Goal: Navigation & Orientation: Find specific page/section

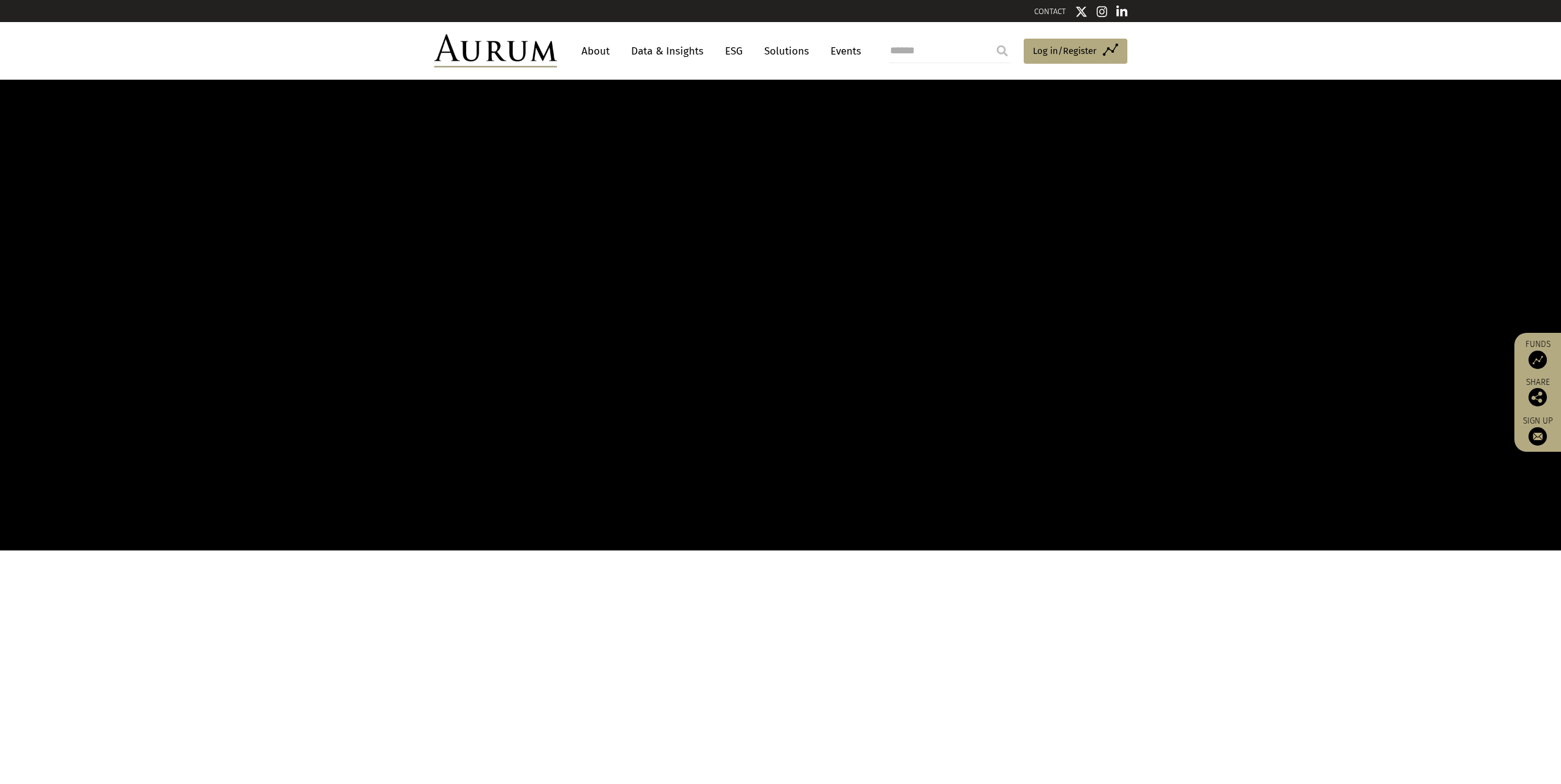
click at [657, 41] on link "Data & Insights" at bounding box center [668, 51] width 85 height 23
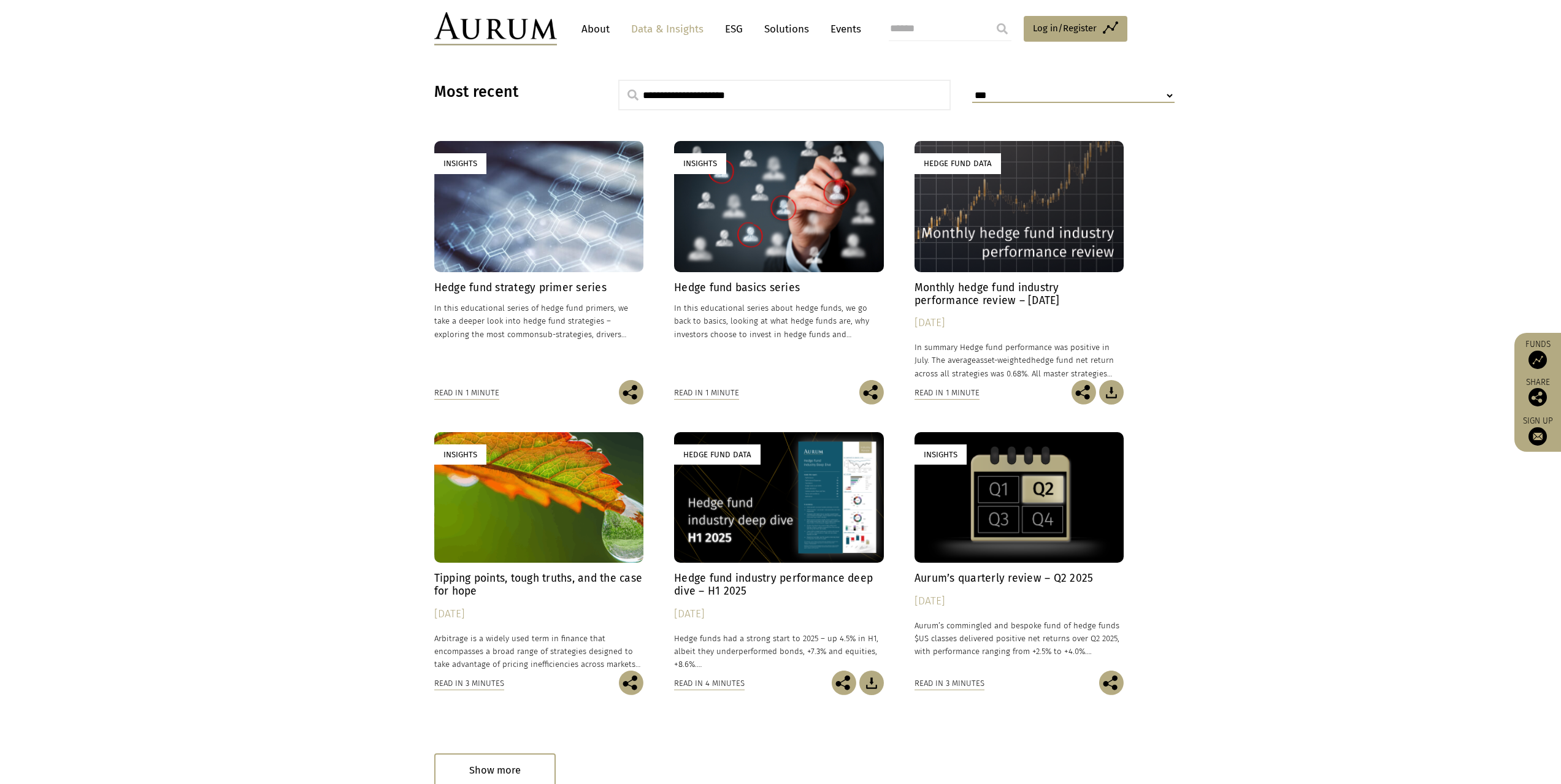
scroll to position [429, 0]
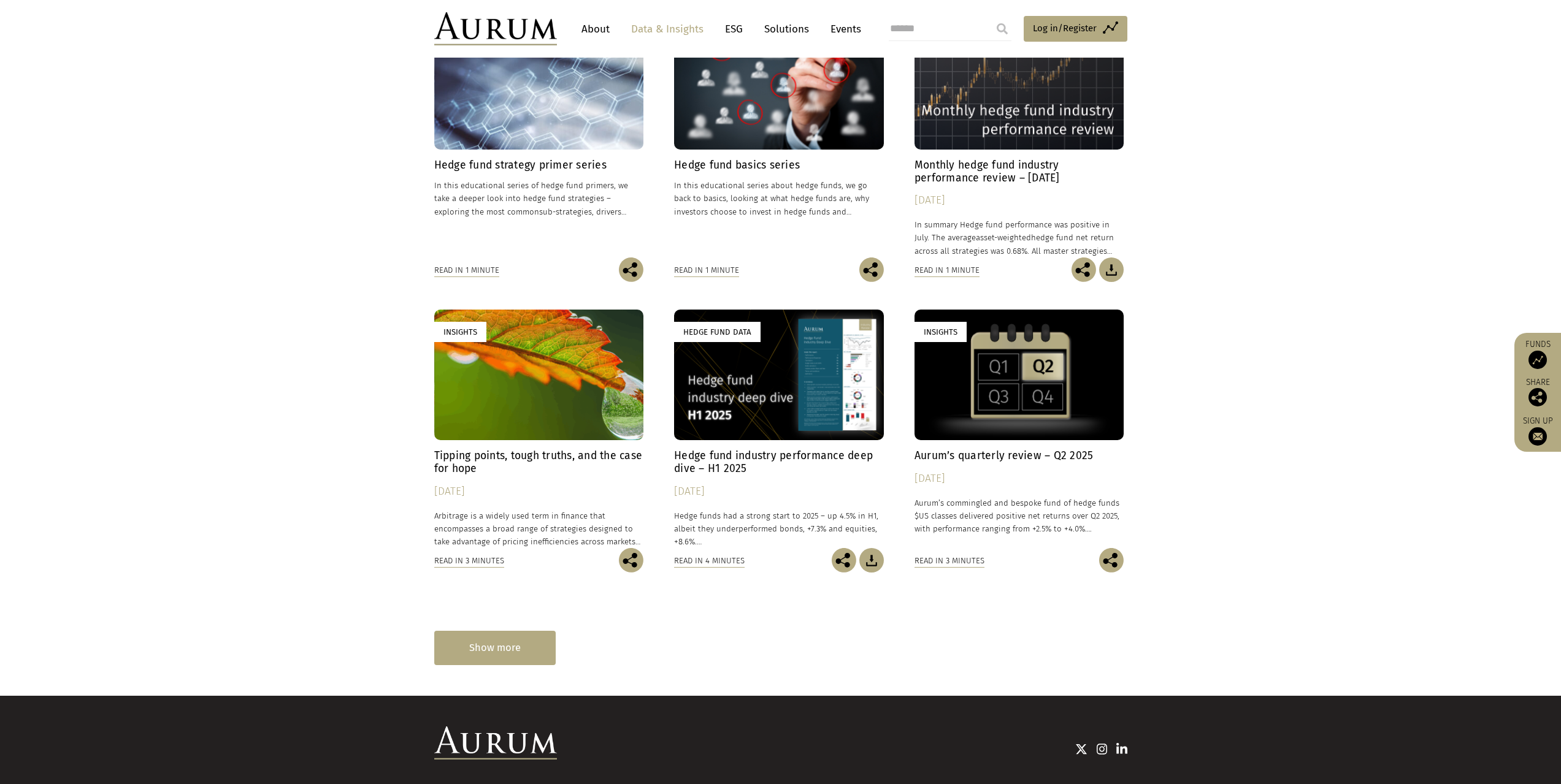
click at [504, 656] on div "Show more" at bounding box center [495, 648] width 122 height 34
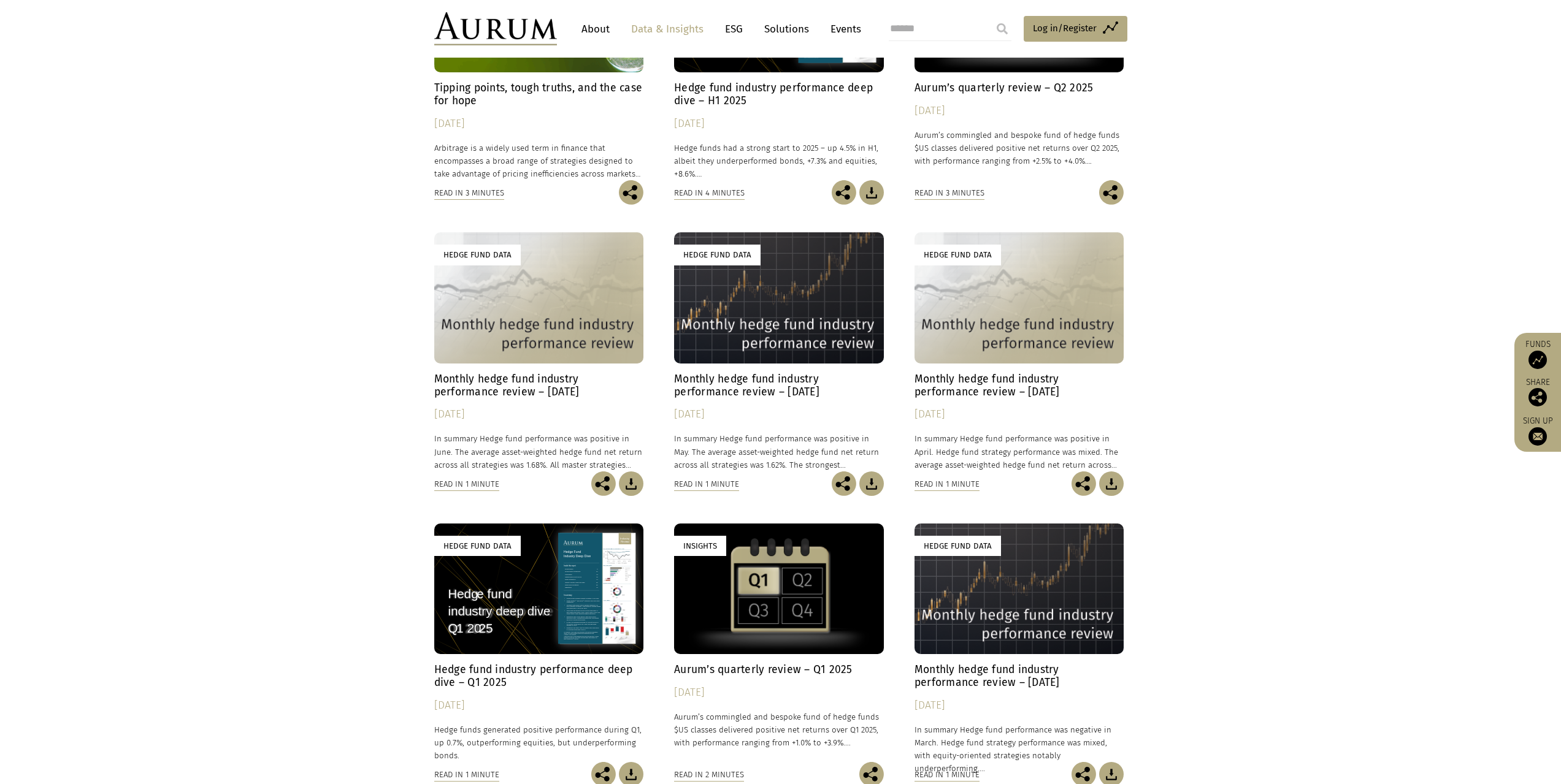
scroll to position [1042, 0]
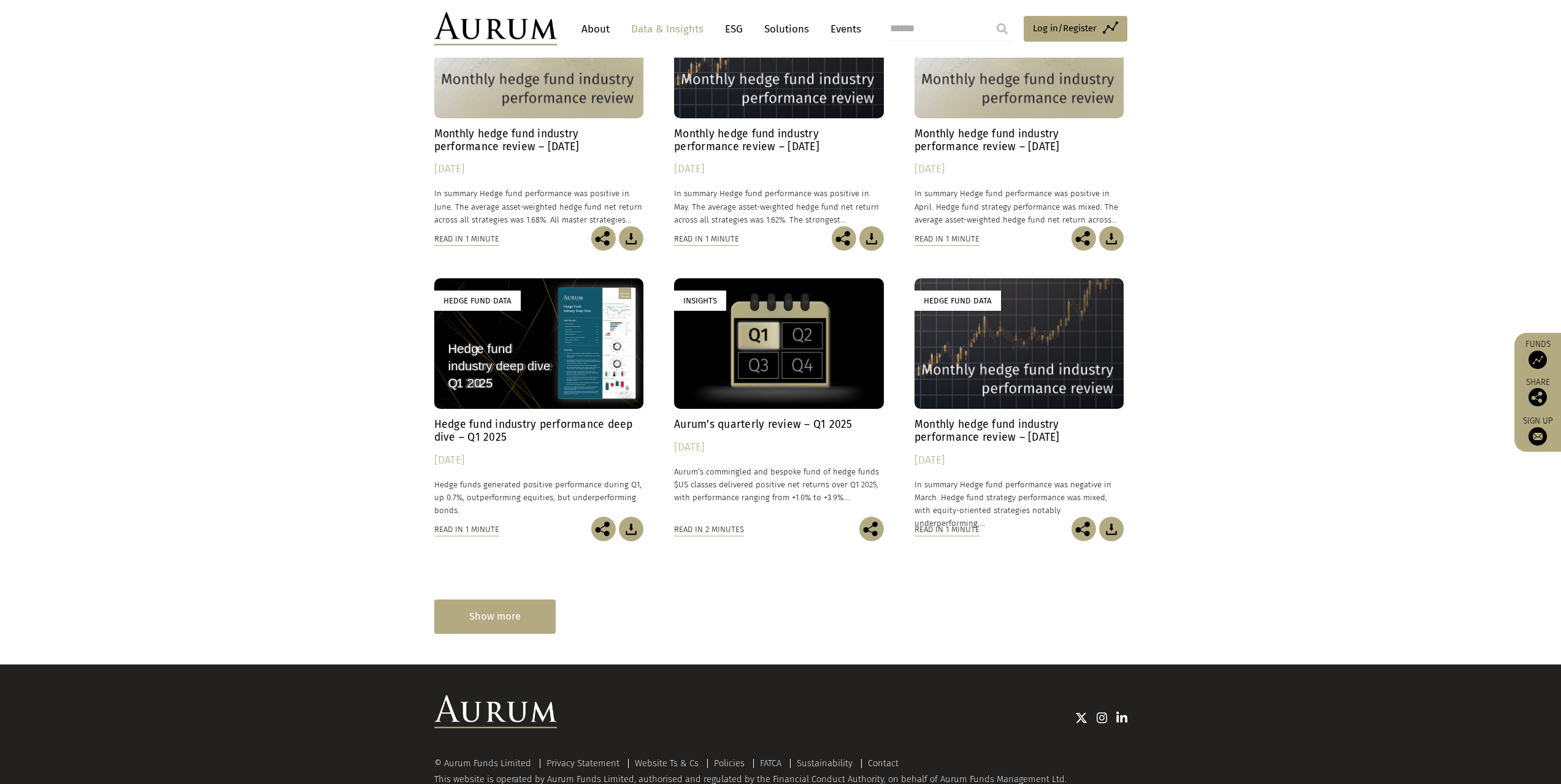
click at [514, 623] on div "Show more" at bounding box center [495, 616] width 122 height 34
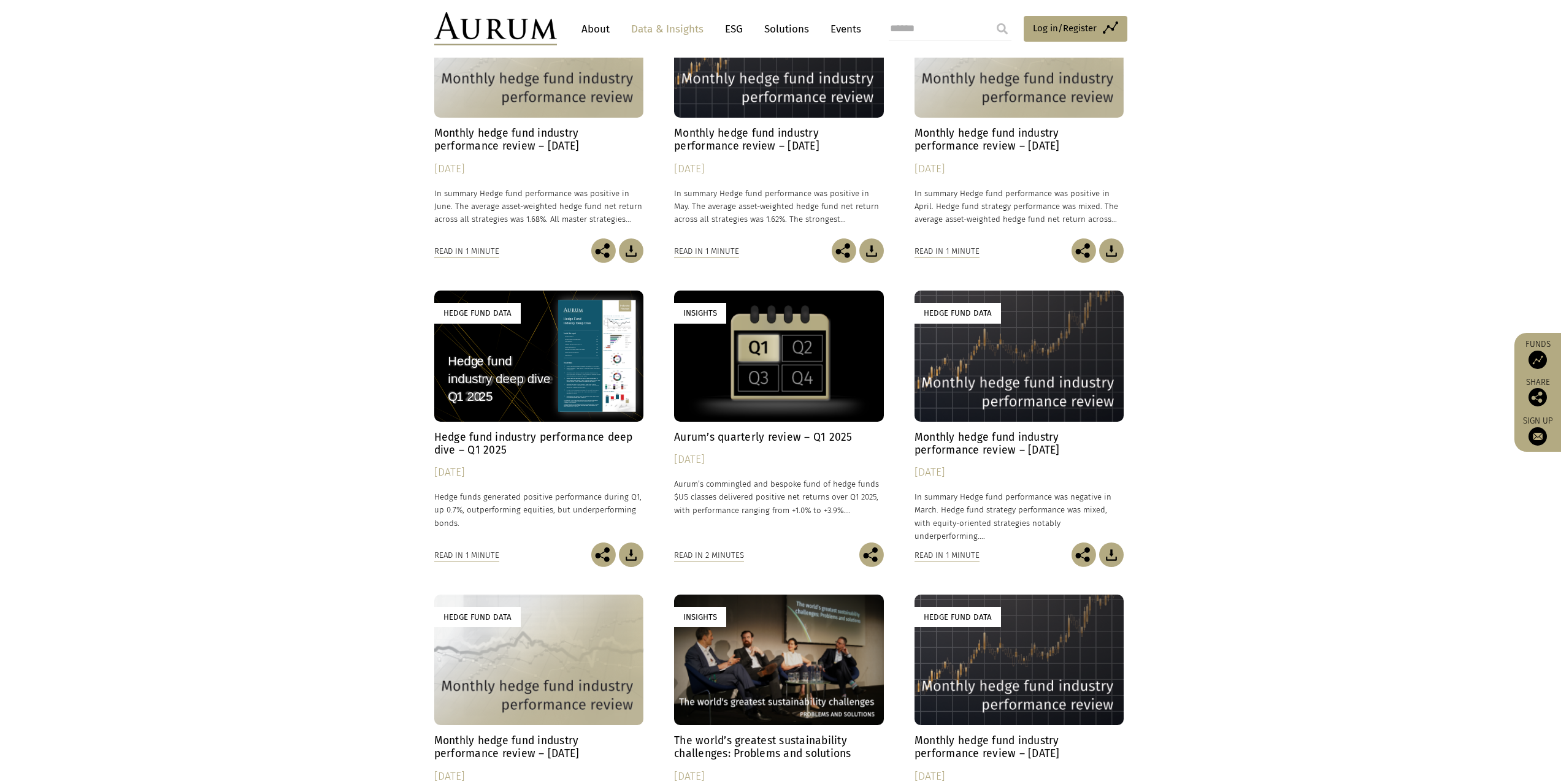
scroll to position [1559, 0]
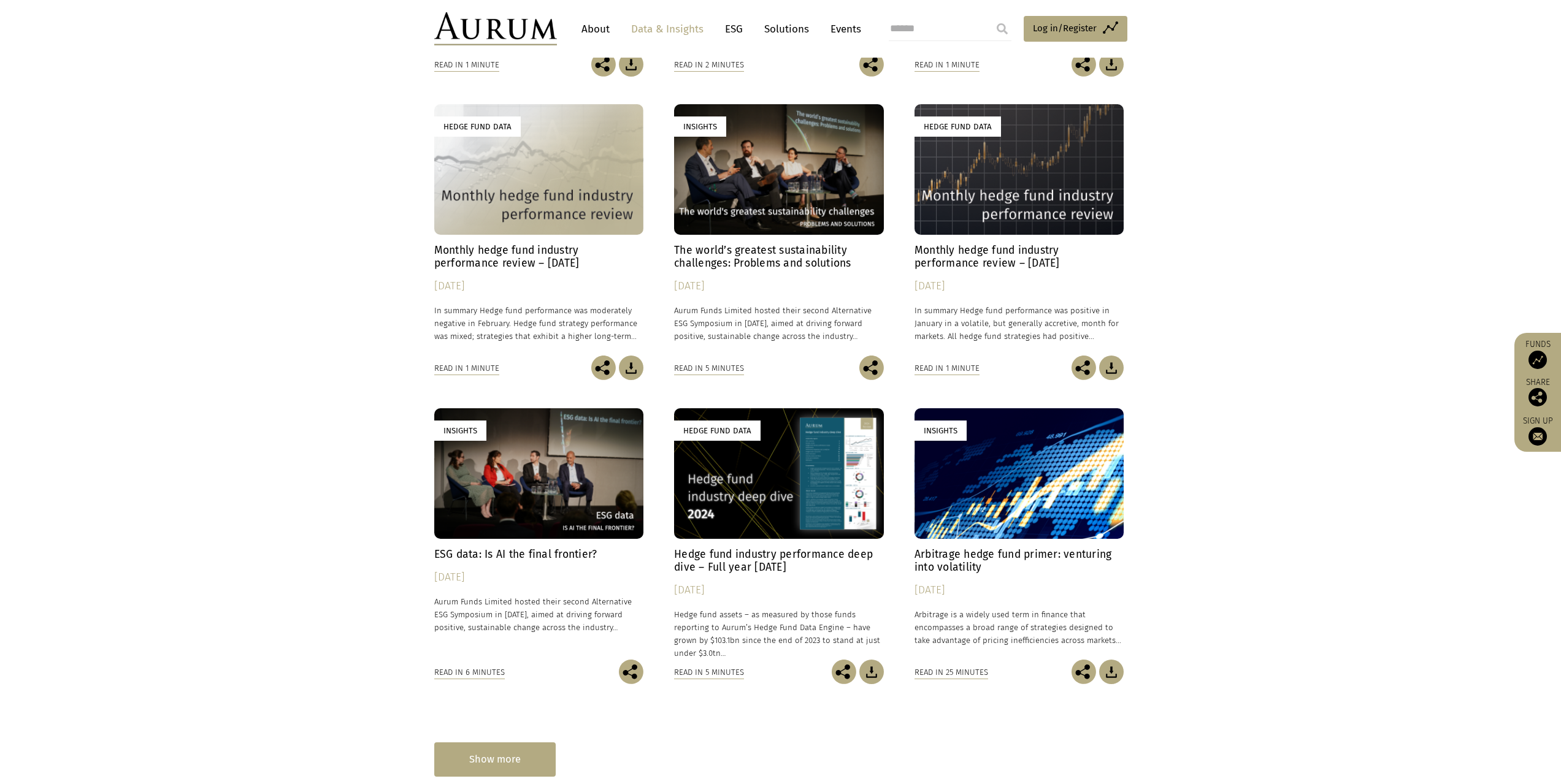
click at [532, 769] on div "Show more" at bounding box center [495, 759] width 122 height 34
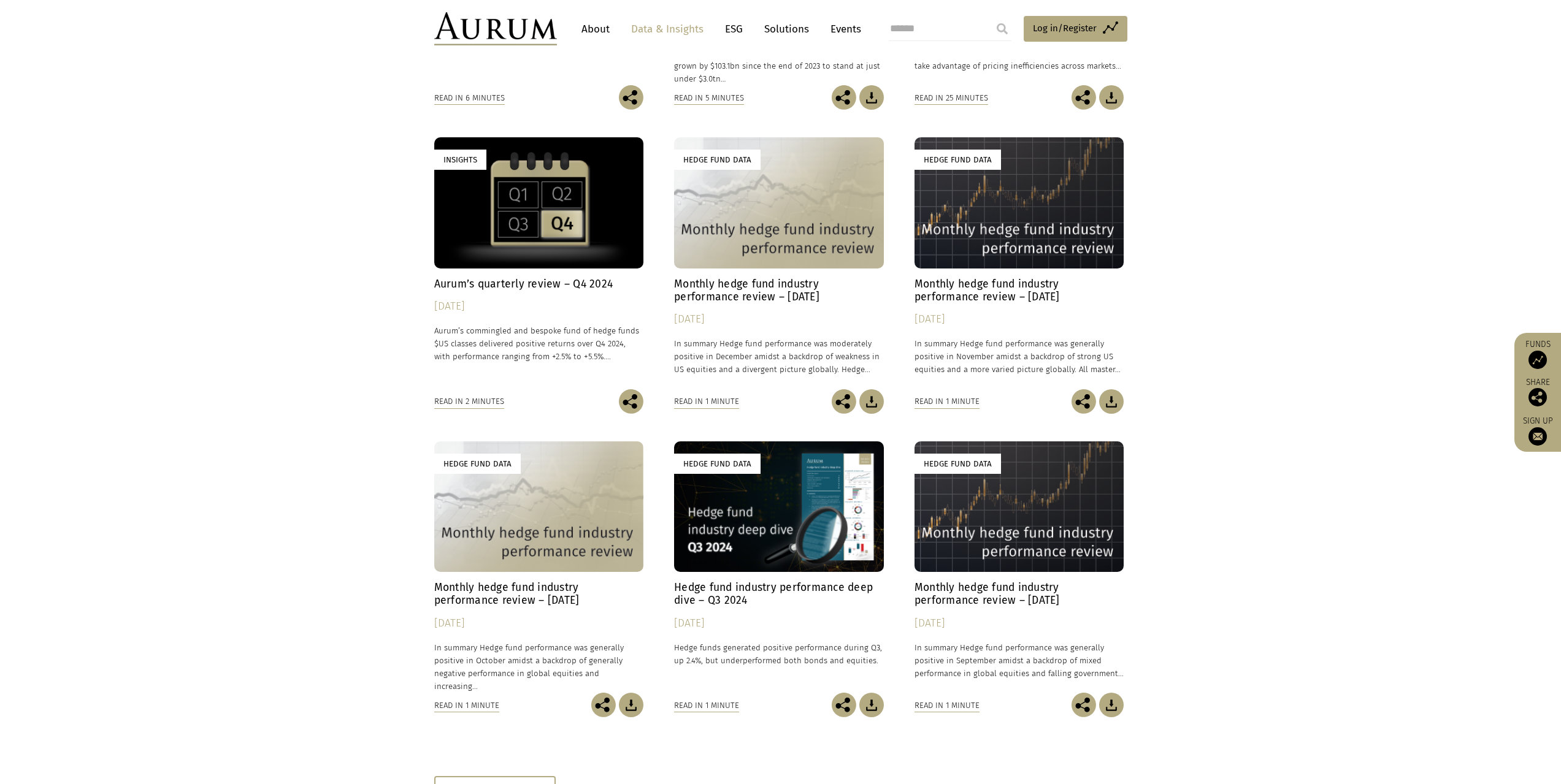
scroll to position [2352, 0]
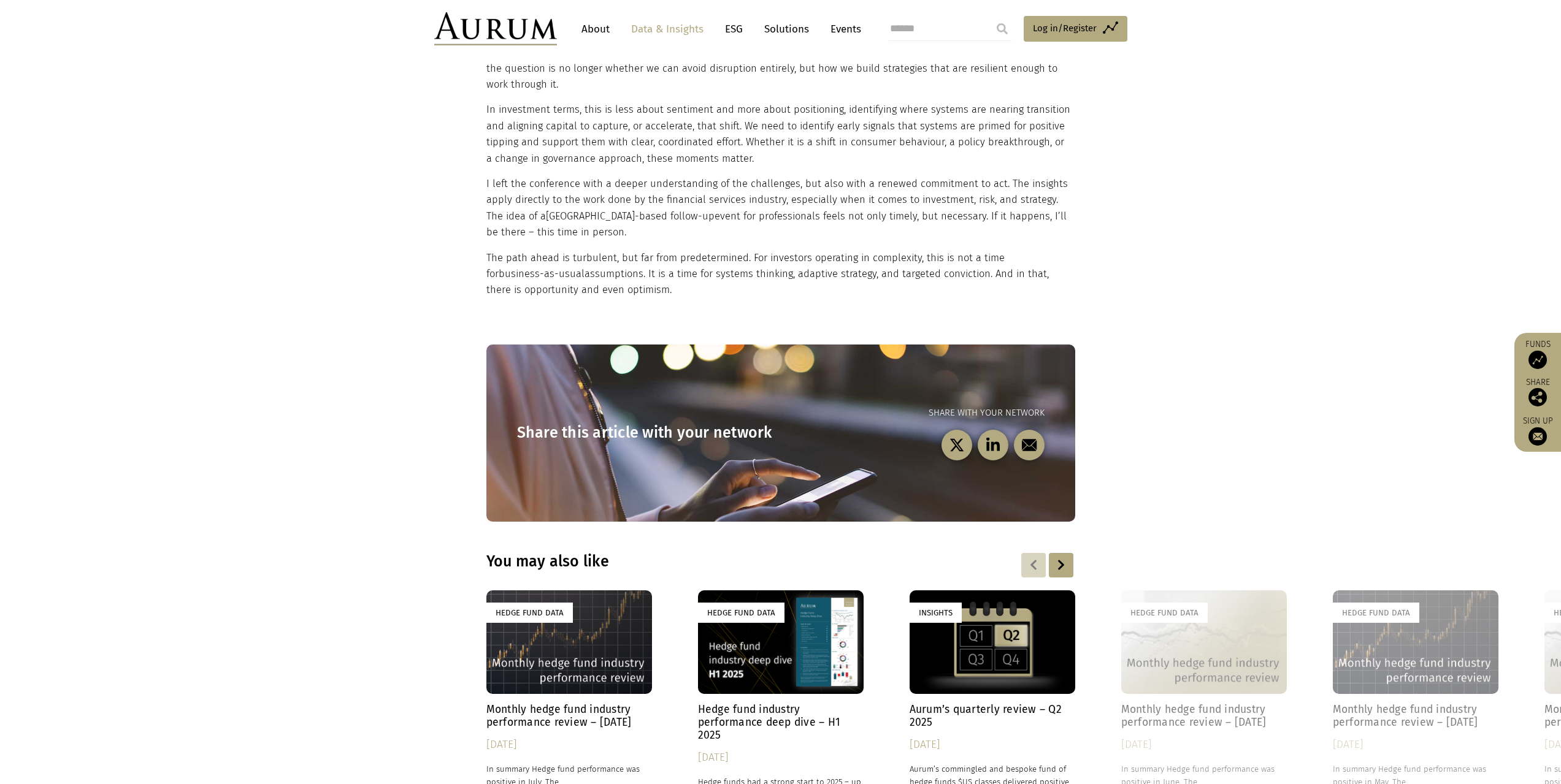
scroll to position [797, 0]
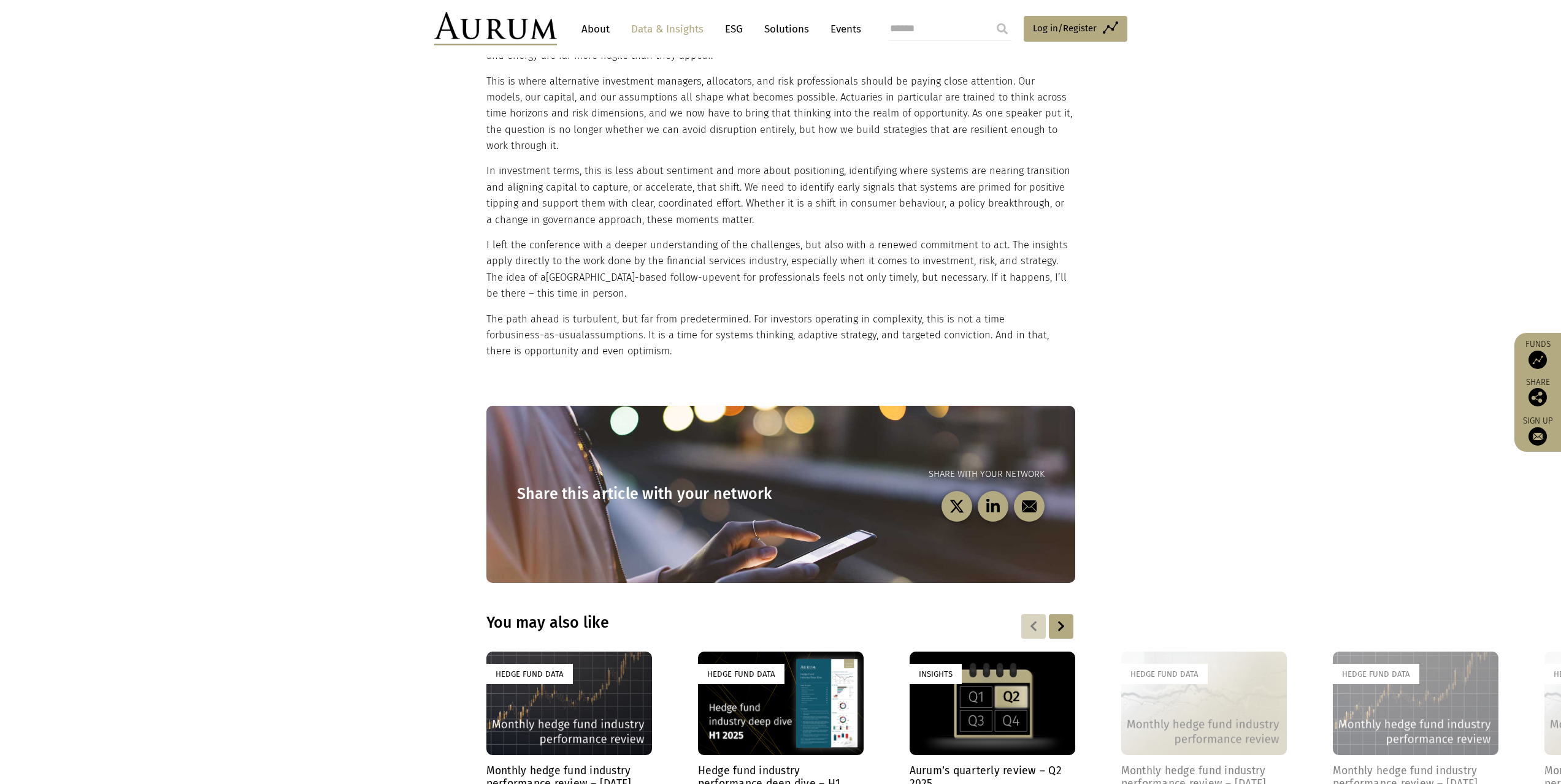
click at [602, 28] on link "About" at bounding box center [596, 29] width 41 height 23
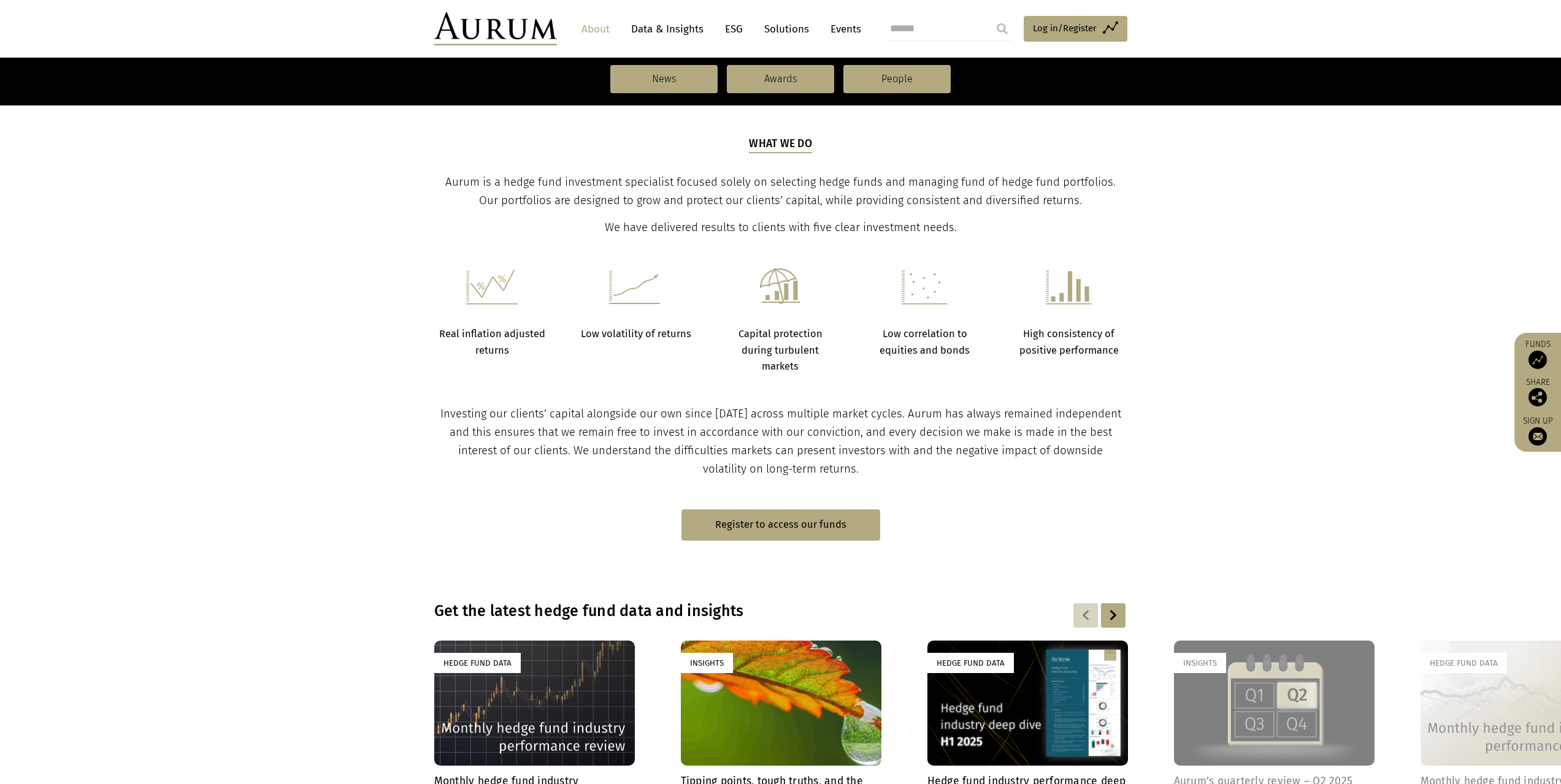
scroll to position [126, 0]
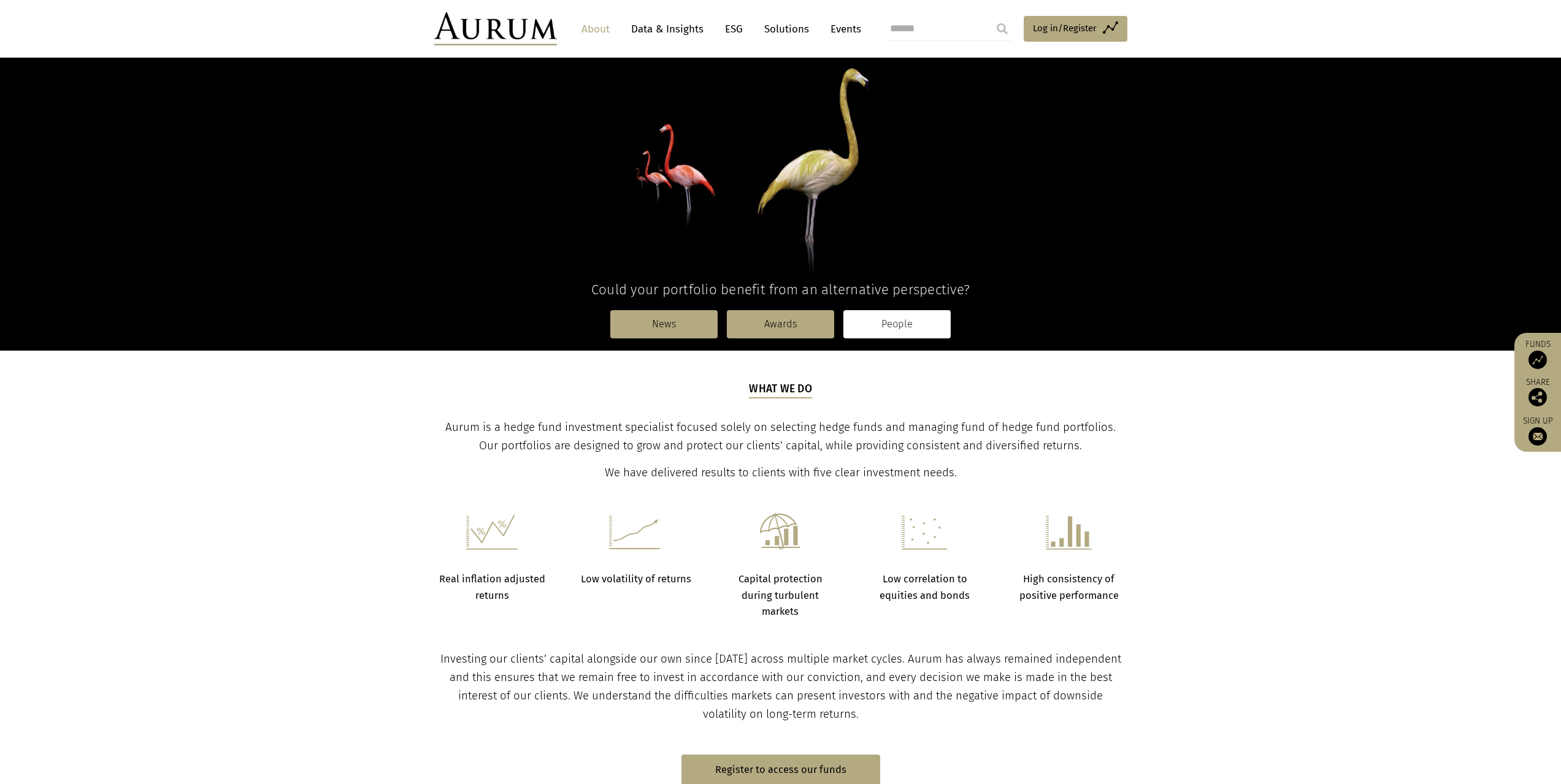
click at [895, 319] on link "People" at bounding box center [897, 324] width 108 height 28
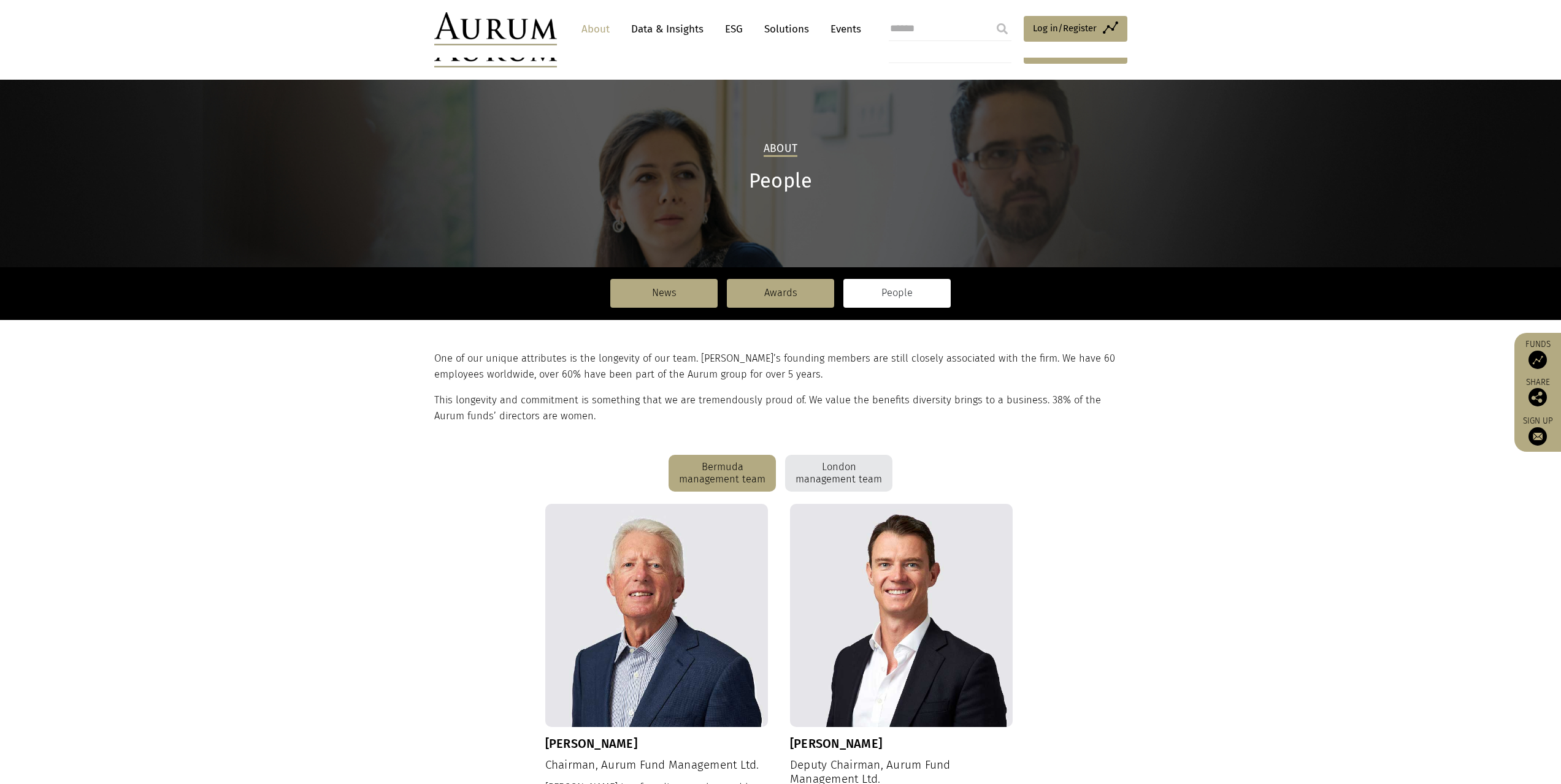
scroll to position [245, 0]
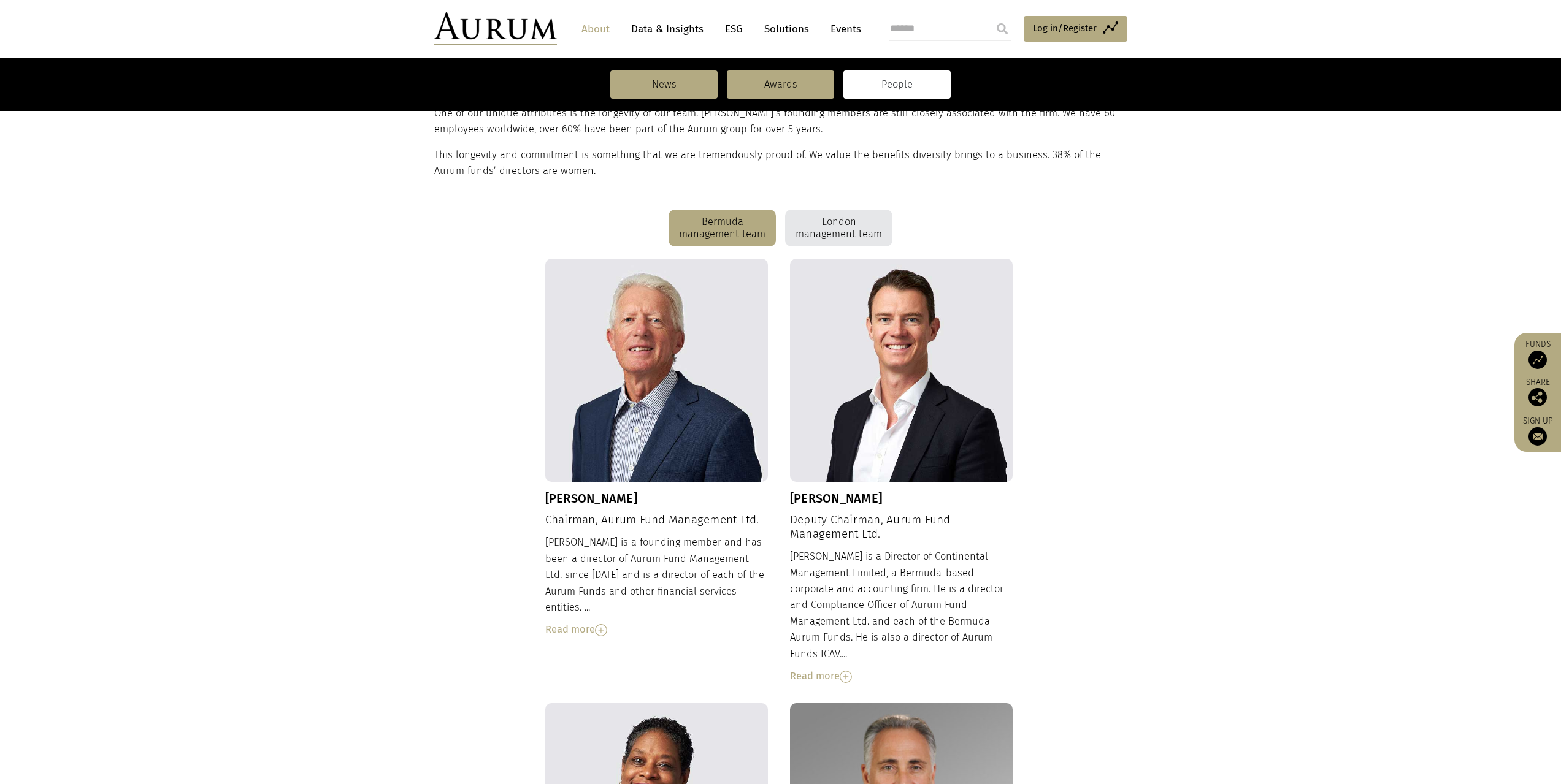
click at [835, 228] on div "London management team" at bounding box center [839, 228] width 108 height 37
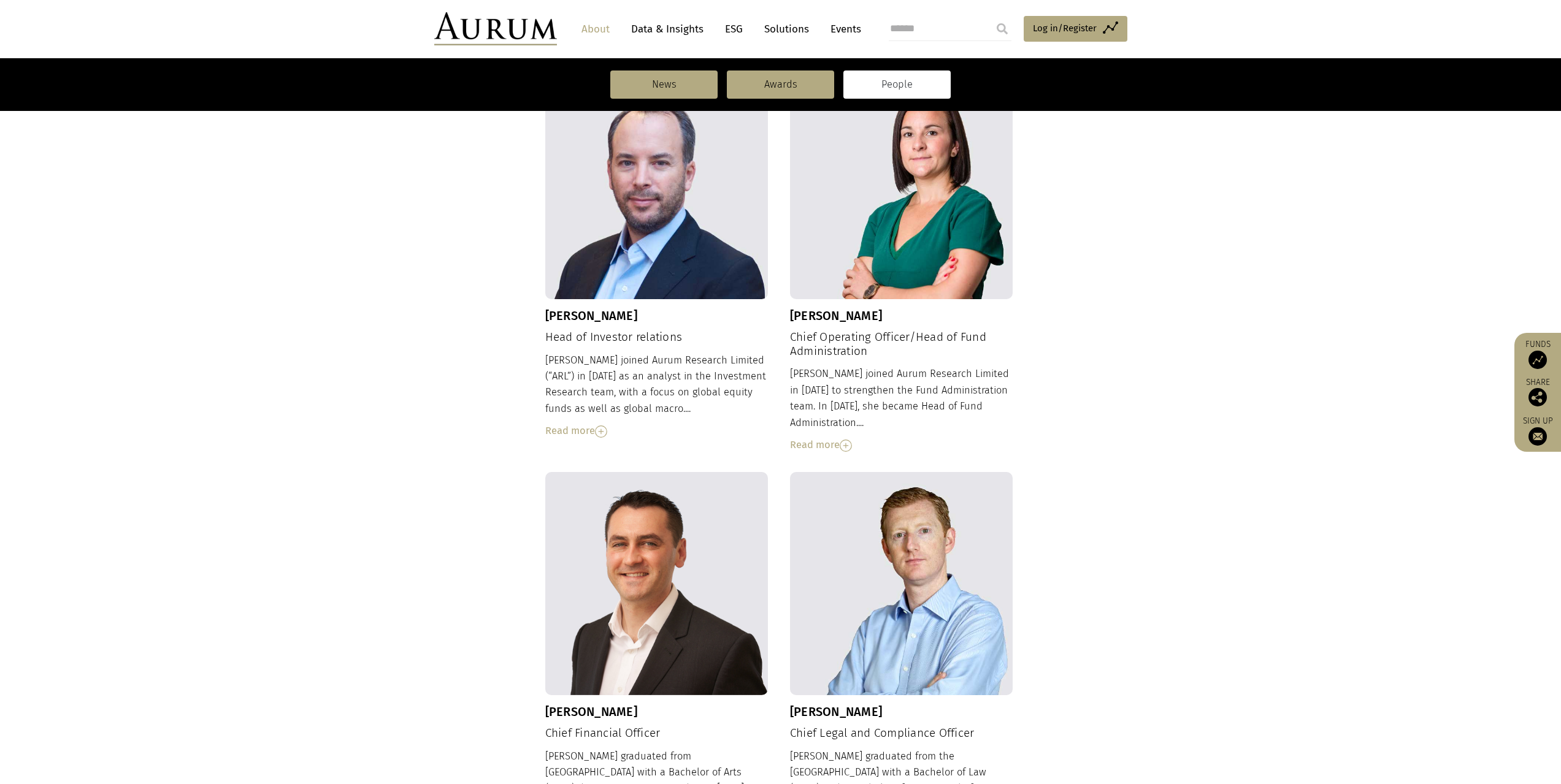
scroll to position [1103, 0]
